Goal: Transaction & Acquisition: Purchase product/service

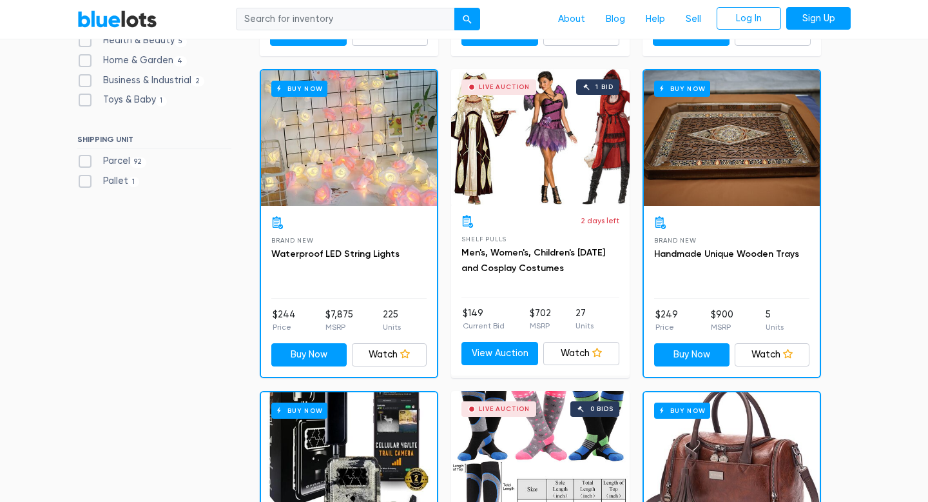
scroll to position [685, 0]
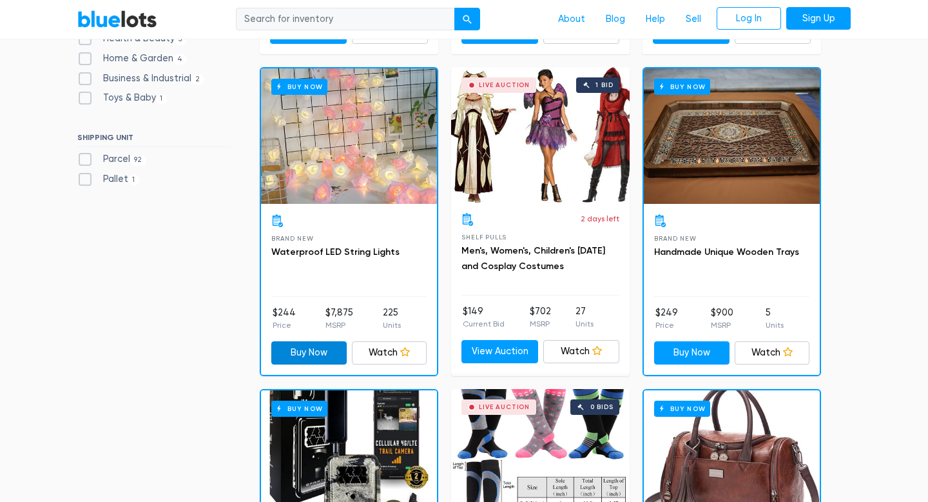
click at [323, 350] on link "Buy Now" at bounding box center [308, 352] width 75 height 23
click at [362, 144] on div "Buy Now" at bounding box center [349, 135] width 176 height 135
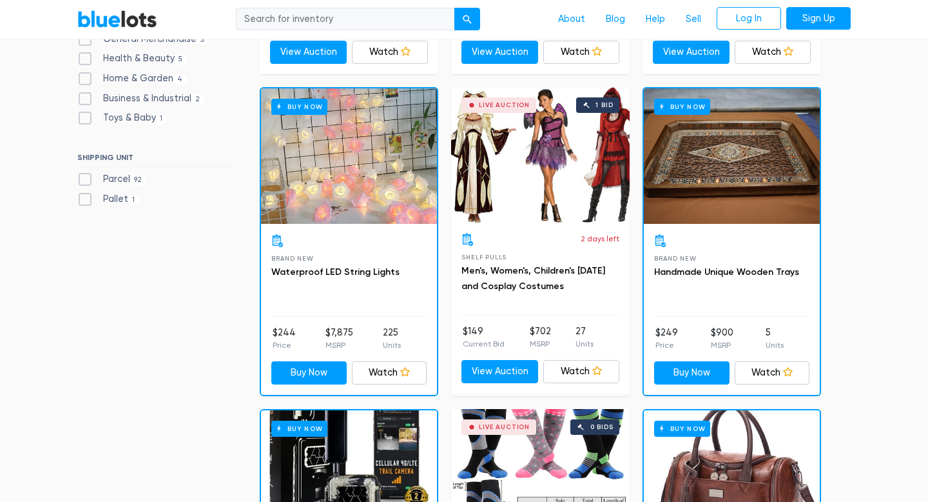
scroll to position [646, 0]
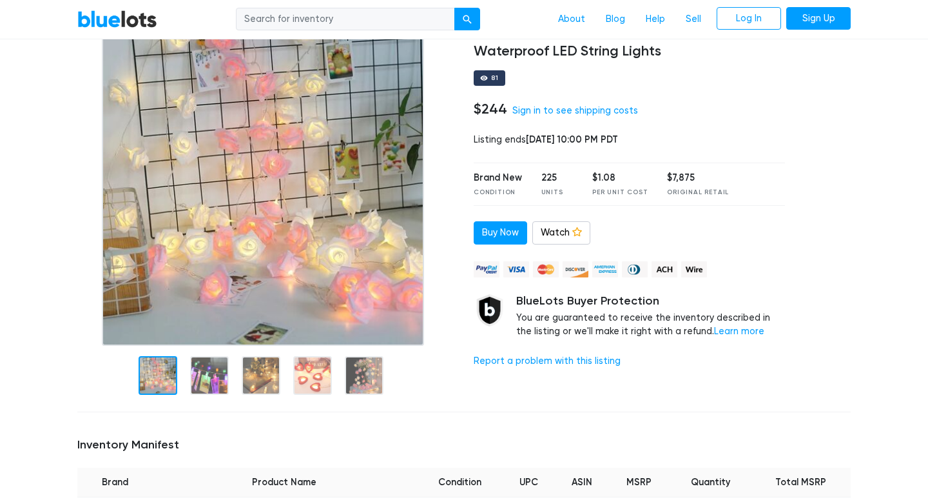
scroll to position [21, 0]
